Goal: Information Seeking & Learning: Understand process/instructions

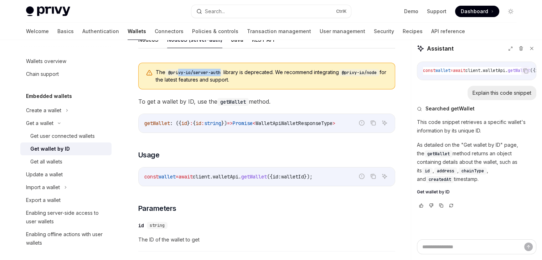
drag, startPoint x: 223, startPoint y: 72, endPoint x: 180, endPoint y: 71, distance: 42.4
click at [180, 71] on code "@privy-io/server-auth" at bounding box center [194, 72] width 58 height 7
drag, startPoint x: 249, startPoint y: 71, endPoint x: 273, endPoint y: 76, distance: 24.8
click at [273, 76] on span "The @privy-io/server-auth library is deprecated. We recommend integrating @priv…" at bounding box center [272, 76] width 232 height 15
click at [295, 80] on span "The @privy-io/server-auth library is deprecated. We recommend integrating @priv…" at bounding box center [272, 76] width 232 height 15
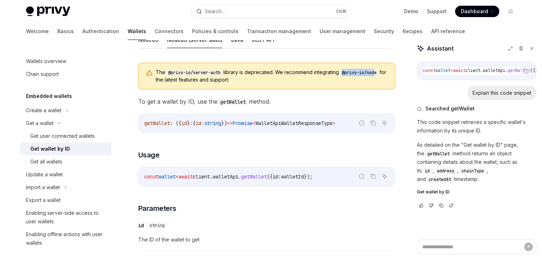
drag, startPoint x: 346, startPoint y: 74, endPoint x: 382, endPoint y: 73, distance: 36.0
click at [380, 73] on code "@privy-io/node" at bounding box center [359, 72] width 41 height 7
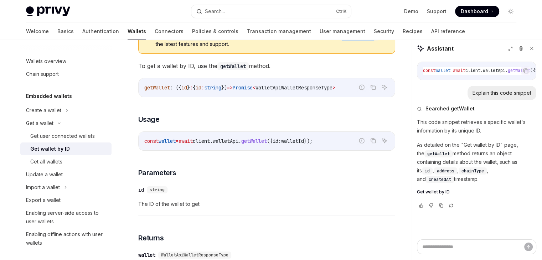
scroll to position [174, 0]
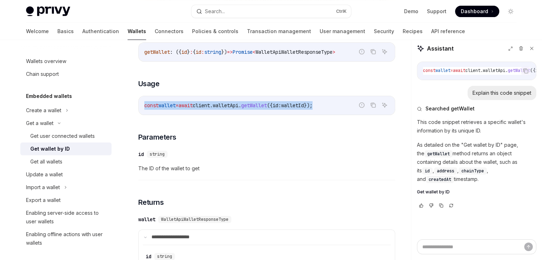
drag, startPoint x: 141, startPoint y: 107, endPoint x: 336, endPoint y: 106, distance: 194.2
click at [336, 106] on div "const wallet = await client . walletApi . getWallet ({ id: walletId });" at bounding box center [267, 105] width 256 height 19
copy span "const wallet = await client . walletApi . getWallet ({ id: walletId });"
click at [204, 104] on span "client" at bounding box center [201, 105] width 17 height 6
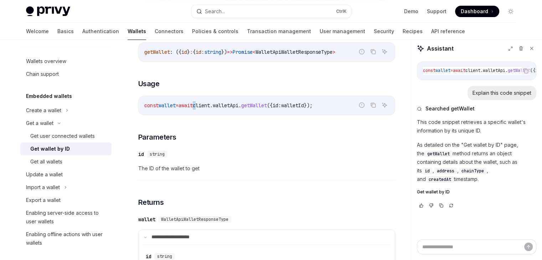
click at [204, 104] on span "client" at bounding box center [201, 105] width 17 height 6
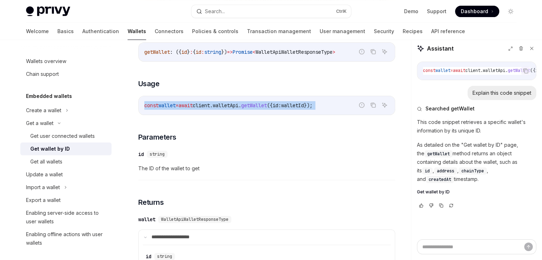
click at [204, 104] on span "client" at bounding box center [201, 105] width 17 height 6
click at [299, 109] on code "const wallet = await client . walletApi . getWallet ({ id: walletId });" at bounding box center [266, 105] width 245 height 9
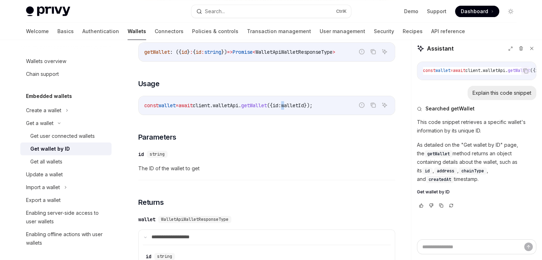
click at [299, 109] on code "const wallet = await client . walletApi . getWallet ({ id: walletId });" at bounding box center [266, 105] width 245 height 9
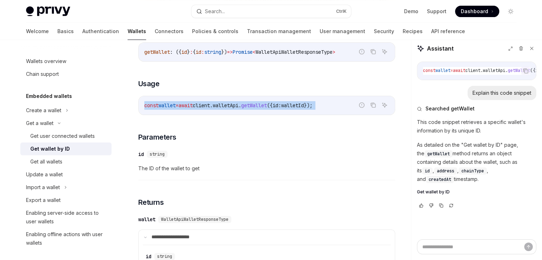
click at [299, 109] on code "const wallet = await client . walletApi . getWallet ({ id: walletId });" at bounding box center [266, 105] width 245 height 9
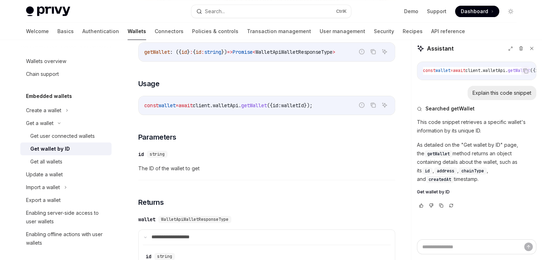
click at [254, 154] on div "​ id string" at bounding box center [263, 154] width 250 height 9
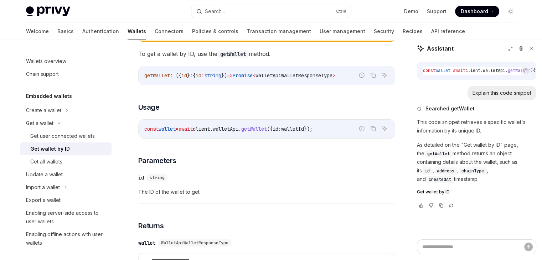
scroll to position [138, 0]
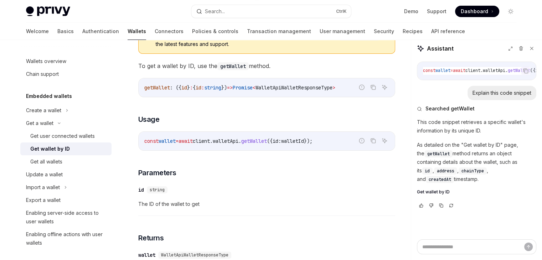
click at [216, 144] on code "const wallet = await client . walletApi . getWallet ({ id: walletId });" at bounding box center [266, 141] width 245 height 9
click at [238, 137] on code "const wallet = await client . walletApi . getWallet ({ id: walletId });" at bounding box center [266, 141] width 245 height 9
click at [238, 140] on span "walletApi" at bounding box center [226, 141] width 26 height 6
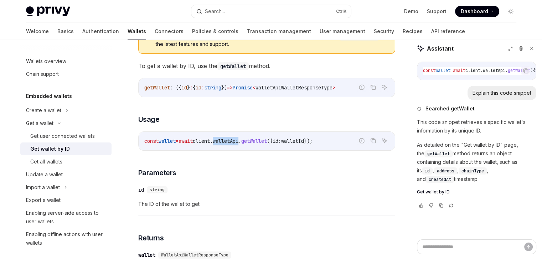
click at [238, 140] on span "walletApi" at bounding box center [226, 141] width 26 height 6
click at [281, 139] on span "id:" at bounding box center [277, 141] width 9 height 6
click at [174, 138] on span "wallet" at bounding box center [167, 141] width 17 height 6
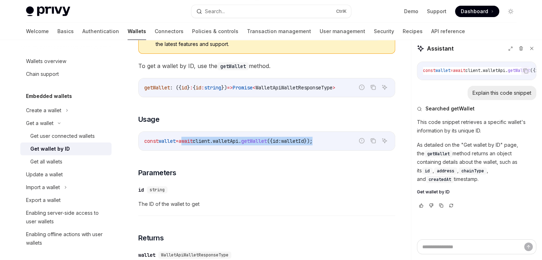
drag, startPoint x: 190, startPoint y: 142, endPoint x: 349, endPoint y: 141, distance: 159.3
click at [349, 141] on code "const wallet = await client . walletApi . getWallet ({ id: walletId });" at bounding box center [266, 141] width 245 height 9
click at [318, 137] on code "const wallet = await client . walletApi . getWallet ({ id: walletId });" at bounding box center [266, 141] width 245 height 9
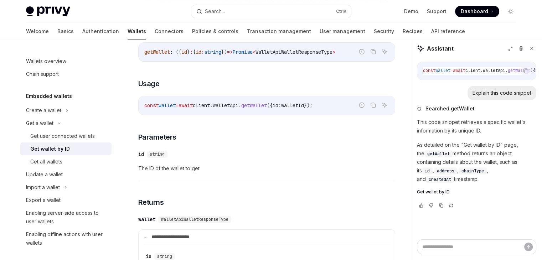
drag, startPoint x: 144, startPoint y: 82, endPoint x: 168, endPoint y: 85, distance: 24.5
click at [155, 83] on span "Usage" at bounding box center [148, 84] width 21 height 10
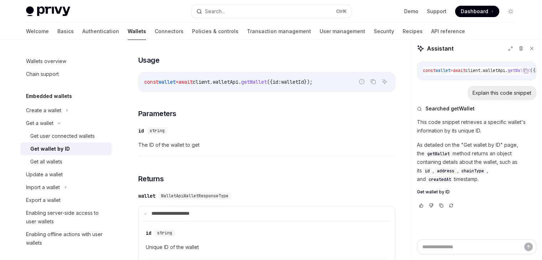
drag, startPoint x: 168, startPoint y: 85, endPoint x: 201, endPoint y: 101, distance: 36.0
click at [169, 86] on div "const wallet = await client . walletApi . getWallet ({ id: walletId });" at bounding box center [267, 82] width 256 height 19
drag, startPoint x: 207, startPoint y: 78, endPoint x: 284, endPoint y: 84, distance: 76.5
click at [284, 84] on code "const wallet = await client . walletApi . getWallet ({ id: walletId });" at bounding box center [266, 81] width 245 height 9
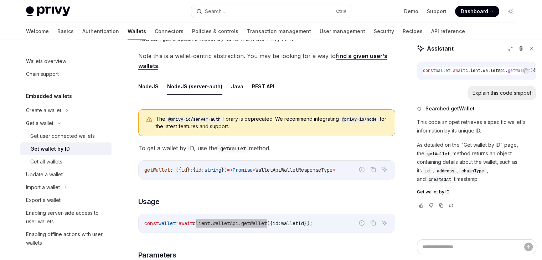
scroll to position [50, 0]
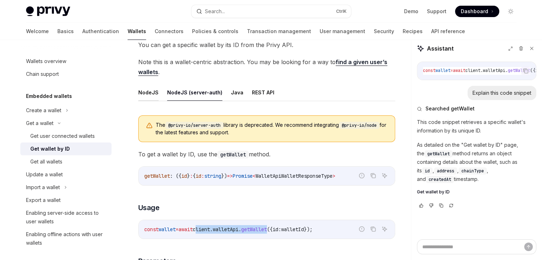
click at [144, 94] on button "NodeJS" at bounding box center [148, 92] width 20 height 17
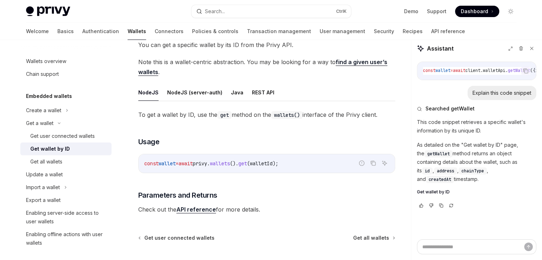
scroll to position [119, 0]
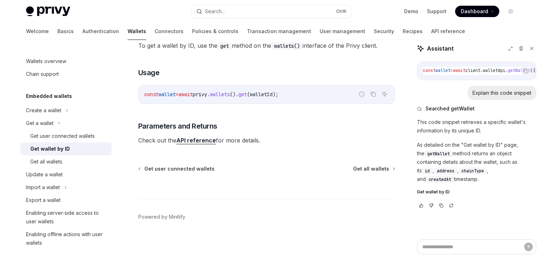
click at [207, 93] on span "privy" at bounding box center [200, 94] width 14 height 6
click at [230, 94] on span "wallets" at bounding box center [220, 94] width 20 height 6
click at [207, 94] on span "privy" at bounding box center [200, 94] width 14 height 6
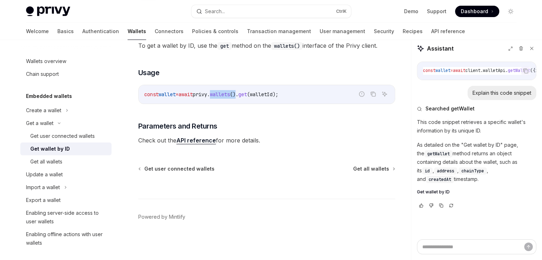
drag, startPoint x: 225, startPoint y: 96, endPoint x: 251, endPoint y: 94, distance: 25.7
click at [251, 94] on span "const wallet = await privy . wallets (). get ( walletId );" at bounding box center [211, 94] width 134 height 6
copy span "wallets ()"
drag, startPoint x: 271, startPoint y: 75, endPoint x: 255, endPoint y: 87, distance: 20.4
click at [269, 77] on h3 "​ Usage" at bounding box center [266, 73] width 257 height 10
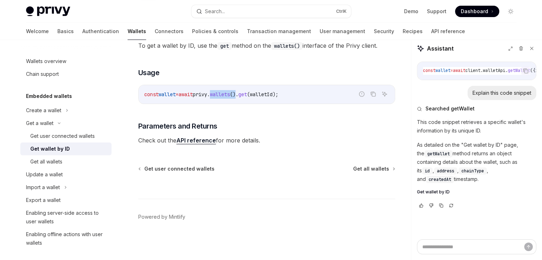
drag, startPoint x: 225, startPoint y: 94, endPoint x: 251, endPoint y: 97, distance: 25.9
click at [251, 97] on code "const wallet = await privy . wallets (). get ( walletId );" at bounding box center [266, 94] width 245 height 9
copy span "wallets ()"
click at [272, 96] on span "walletId" at bounding box center [261, 94] width 23 height 6
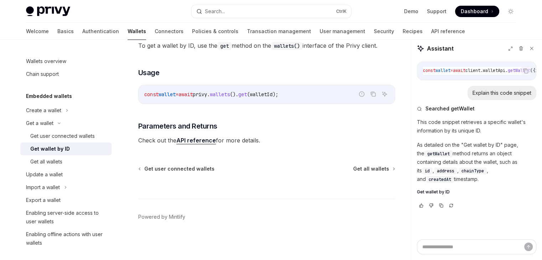
click at [247, 94] on span "get" at bounding box center [242, 94] width 9 height 6
copy span "get"
click at [273, 97] on span "walletId" at bounding box center [261, 94] width 23 height 6
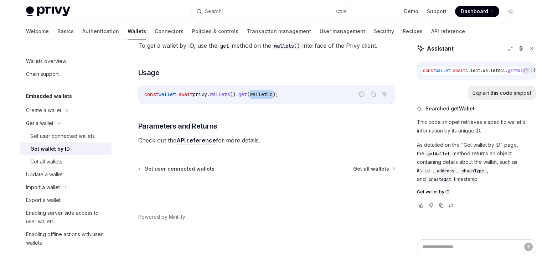
scroll to position [48, 0]
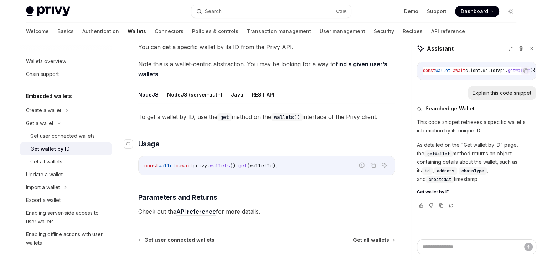
click at [225, 148] on h3 "​ Usage" at bounding box center [266, 144] width 257 height 10
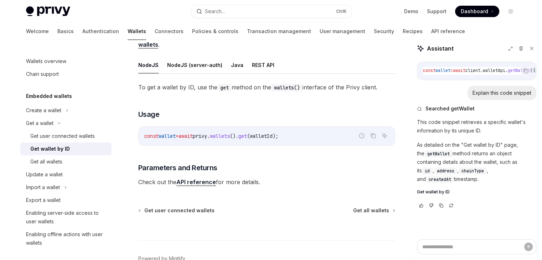
scroll to position [119, 0]
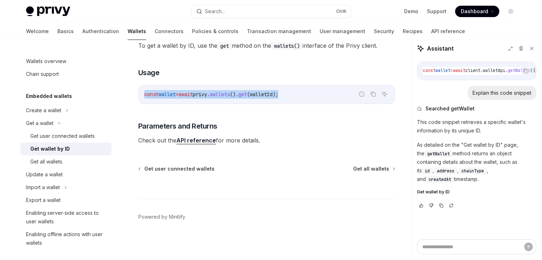
drag, startPoint x: 306, startPoint y: 93, endPoint x: 131, endPoint y: 92, distance: 175.0
click at [131, 92] on div "Get a wallet Get wallet by ID OpenAI Open in ChatGPT OpenAI Open in ChatGPT You…" at bounding box center [199, 97] width 393 height 325
copy span "const wallet = await privy . wallets (). get ( walletId );"
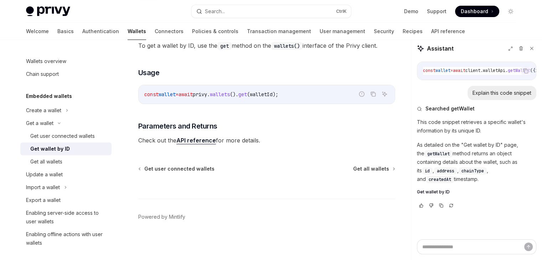
click at [204, 113] on div "To get a wallet by ID, use the get method on the wallets() interface of the Pri…" at bounding box center [266, 93] width 257 height 105
drag, startPoint x: 189, startPoint y: 95, endPoint x: 291, endPoint y: 99, distance: 102.4
click at [299, 92] on code "const wallet = await privy . wallets (). get ( walletId );" at bounding box center [266, 94] width 245 height 9
click at [230, 95] on span "wallets" at bounding box center [220, 94] width 20 height 6
drag, startPoint x: 224, startPoint y: 96, endPoint x: 298, endPoint y: 93, distance: 73.8
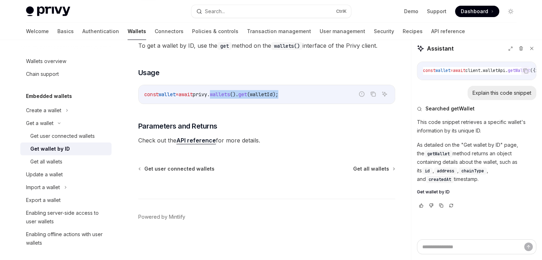
click at [298, 93] on code "const wallet = await privy . wallets (). get ( walletId );" at bounding box center [266, 94] width 245 height 9
copy span "wallets (). get ( walletId );"
click at [207, 94] on span "privy" at bounding box center [200, 94] width 14 height 6
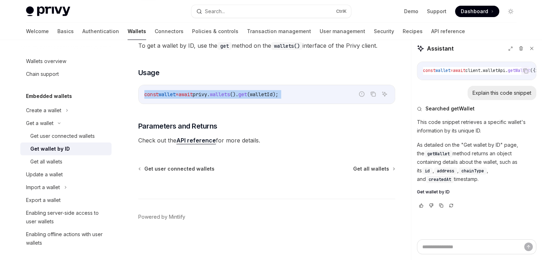
click at [207, 94] on span "privy" at bounding box center [200, 94] width 14 height 6
copy code "const wallet = await privy . wallets (). get ( walletId );"
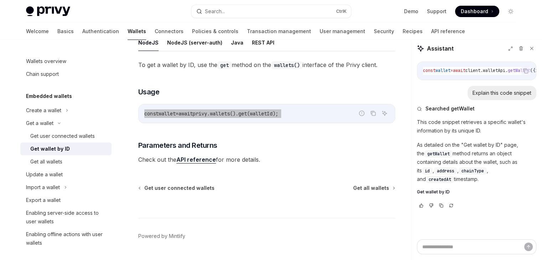
scroll to position [83, 0]
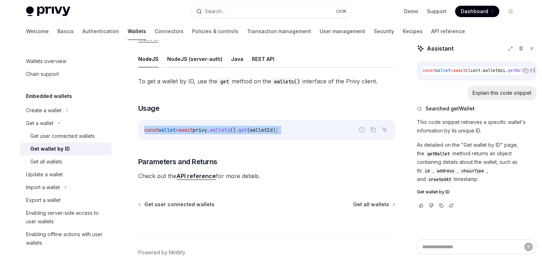
click at [189, 59] on button "NodeJS (server-auth)" at bounding box center [194, 59] width 55 height 17
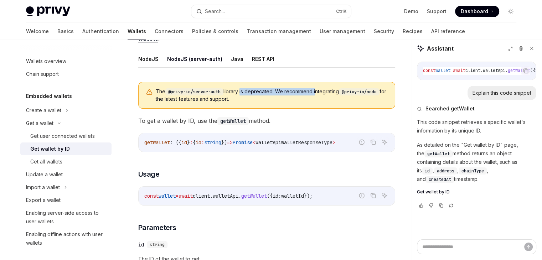
drag, startPoint x: 242, startPoint y: 90, endPoint x: 318, endPoint y: 90, distance: 75.9
click at [318, 90] on span "The @privy-io/server-auth library is deprecated. We recommend integrating @priv…" at bounding box center [272, 95] width 232 height 15
drag, startPoint x: 351, startPoint y: 92, endPoint x: 389, endPoint y: 91, distance: 37.8
click at [389, 91] on div "The @privy-io/server-auth library is deprecated. We recommend integrating @priv…" at bounding box center [266, 95] width 257 height 27
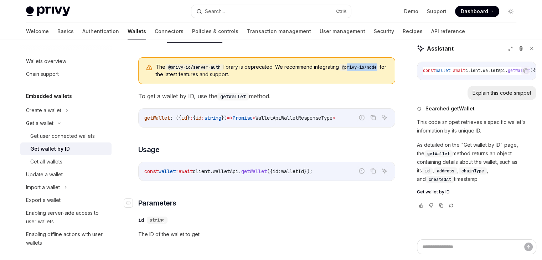
scroll to position [119, 0]
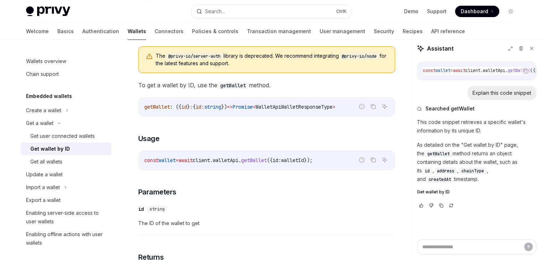
click at [210, 159] on span "client" at bounding box center [201, 160] width 17 height 6
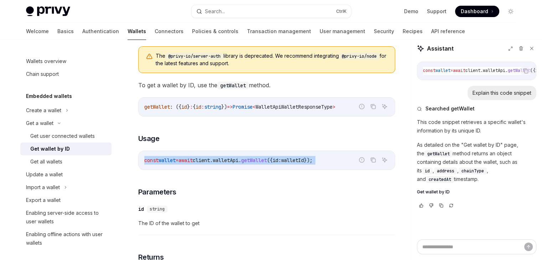
click at [210, 159] on span "client" at bounding box center [201, 160] width 17 height 6
click at [168, 157] on span "wallet" at bounding box center [167, 160] width 17 height 6
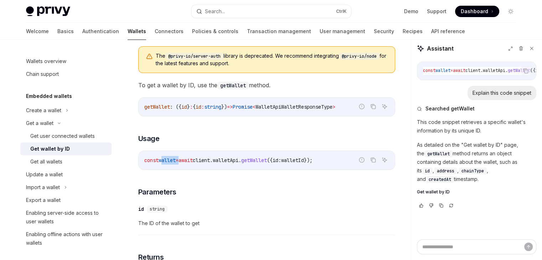
click at [168, 157] on span "wallet" at bounding box center [167, 160] width 17 height 6
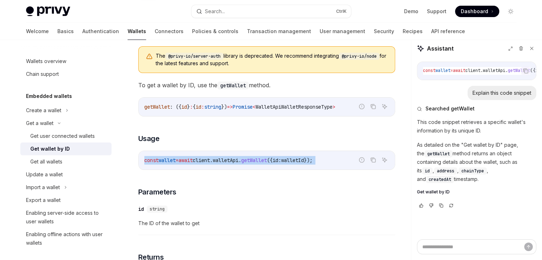
click at [168, 157] on span "wallet" at bounding box center [167, 160] width 17 height 6
click at [304, 159] on span "walletId" at bounding box center [292, 160] width 23 height 6
drag, startPoint x: 207, startPoint y: 161, endPoint x: 284, endPoint y: 158, distance: 76.7
click at [284, 158] on span "const wallet = await client . walletApi . getWallet ({ id: walletId });" at bounding box center [228, 160] width 168 height 6
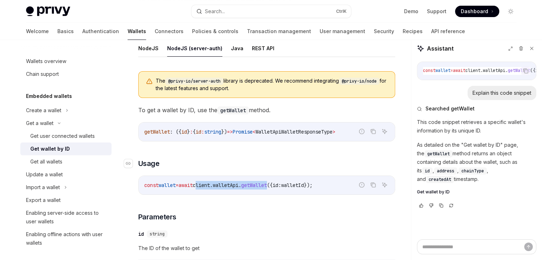
scroll to position [83, 0]
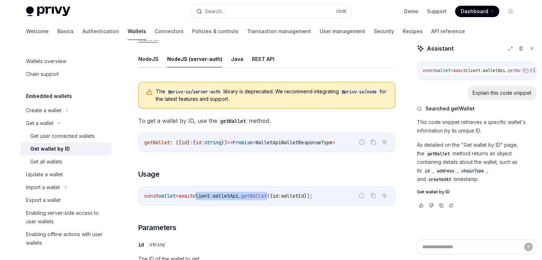
click at [148, 53] on button "NodeJS" at bounding box center [148, 59] width 20 height 17
type textarea "*"
